Goal: Task Accomplishment & Management: Use online tool/utility

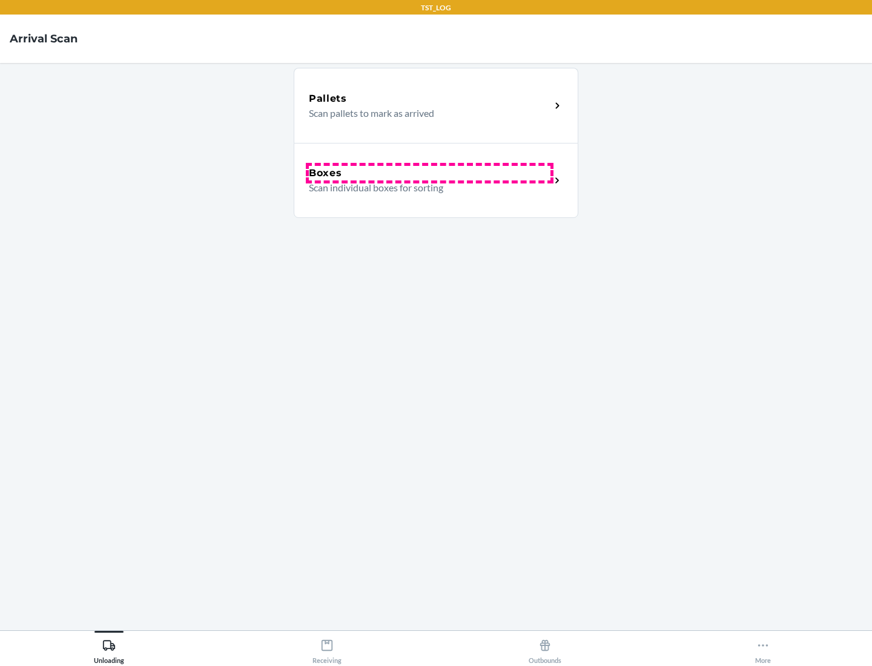
click at [429, 173] on div "Boxes" at bounding box center [430, 173] width 242 height 15
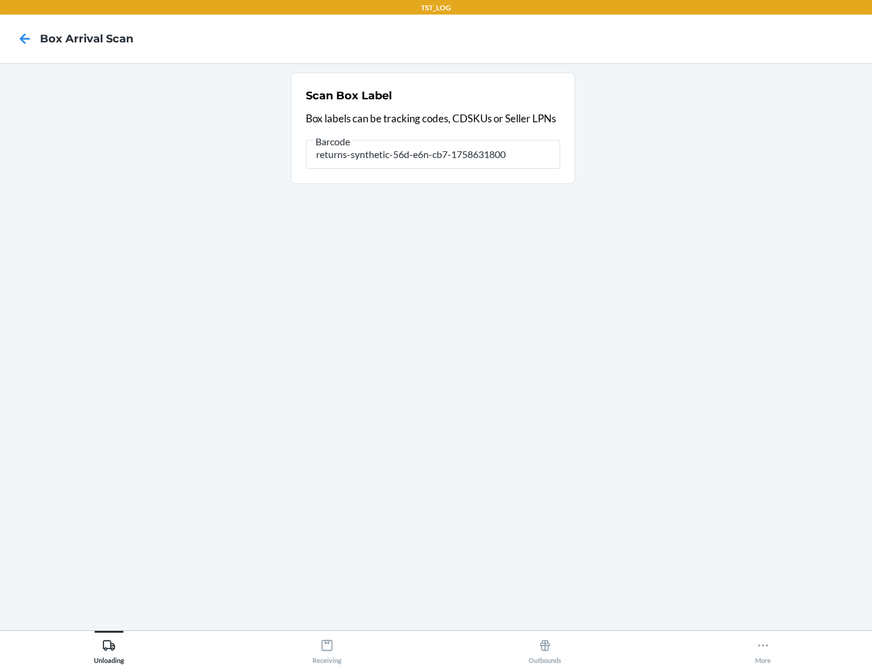
type input "returns-synthetic-56d-e6n-cb7-1758631800"
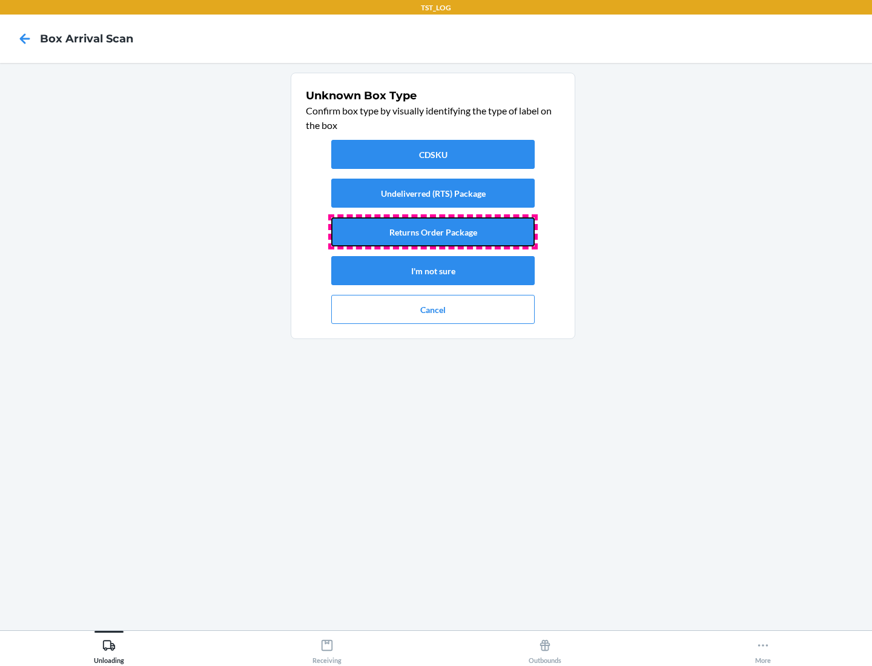
click at [433, 232] on button "Returns Order Package" at bounding box center [432, 231] width 203 height 29
